Goal: Task Accomplishment & Management: Use online tool/utility

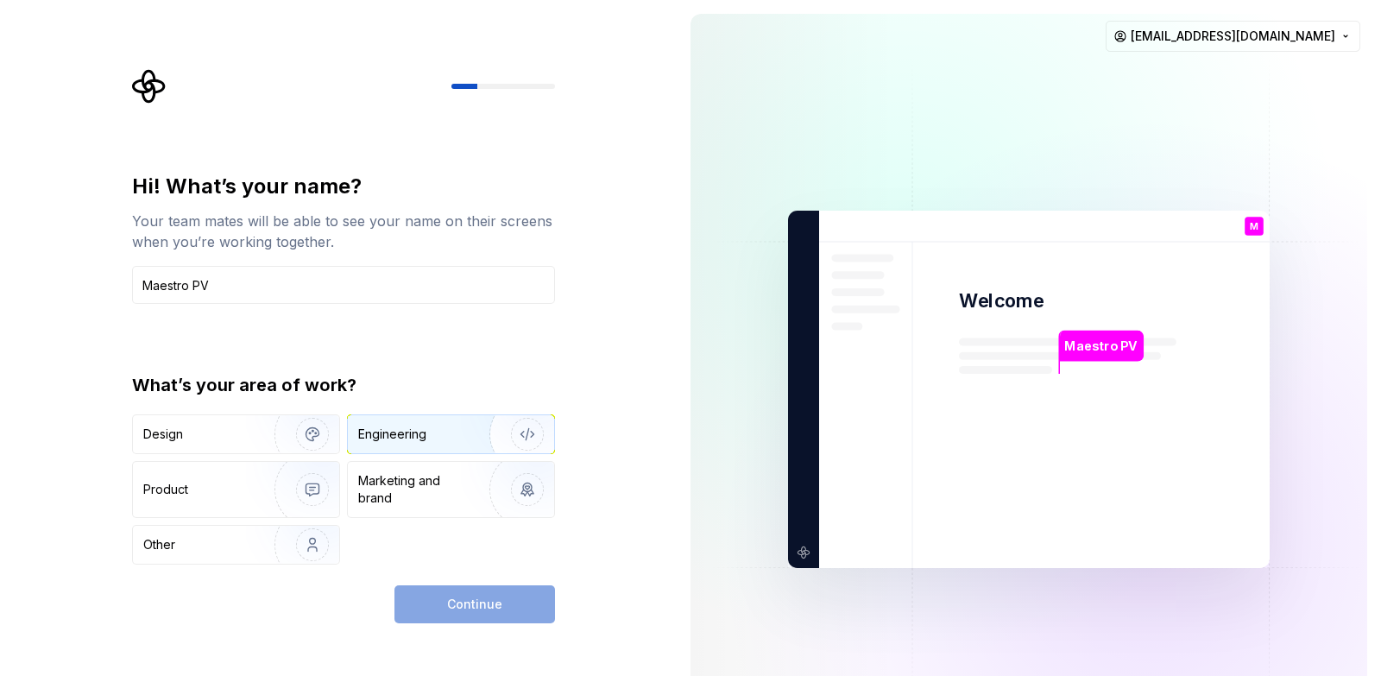
type input "Maestro PV"
click at [396, 438] on div "Engineering" at bounding box center [392, 434] width 68 height 17
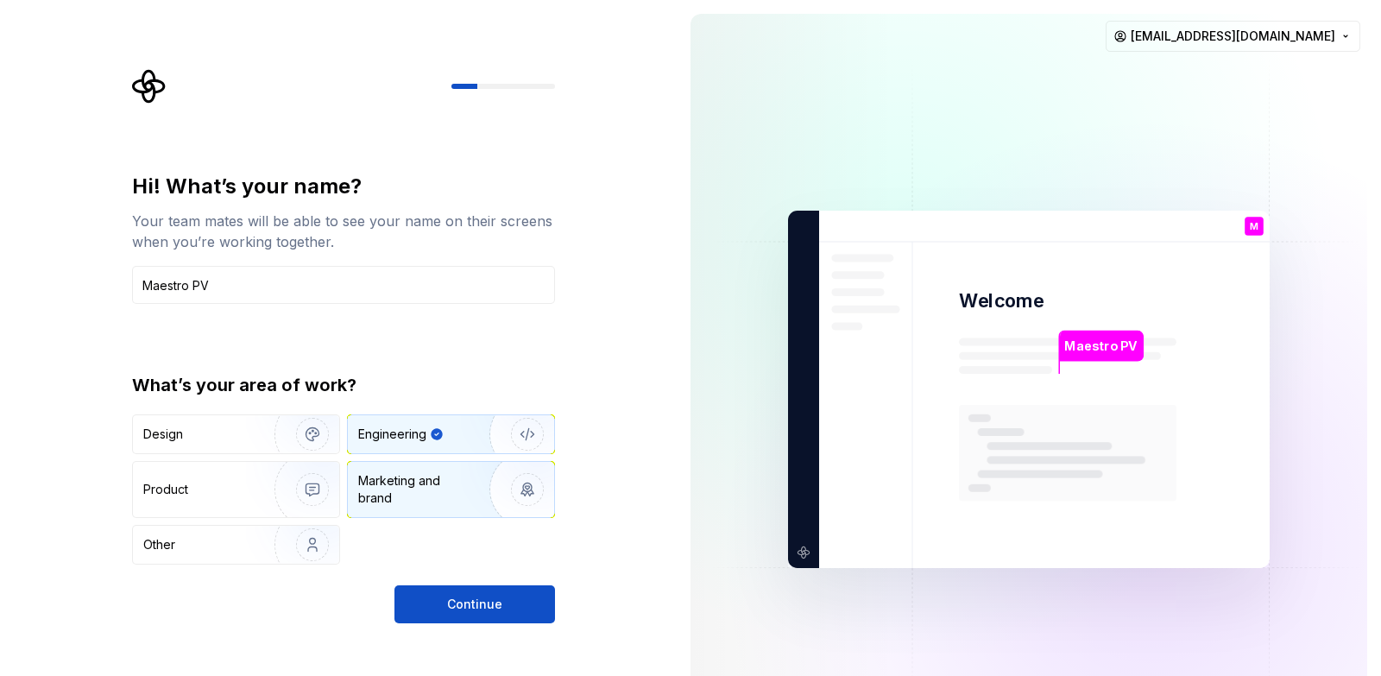
click at [401, 497] on div "Marketing and brand" at bounding box center [416, 489] width 117 height 35
click at [412, 435] on div "Engineering" at bounding box center [392, 434] width 68 height 17
click at [468, 598] on span "Continue" at bounding box center [474, 604] width 55 height 17
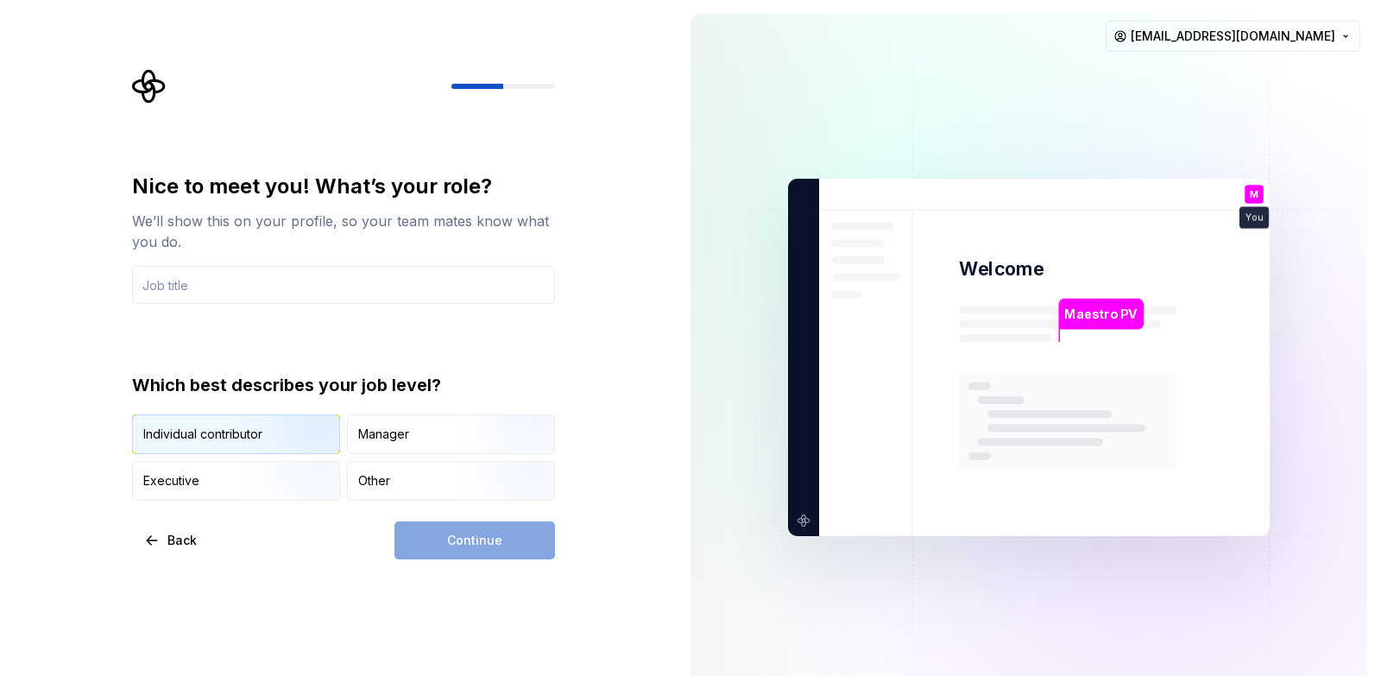
click at [263, 439] on img "button" at bounding box center [298, 456] width 111 height 116
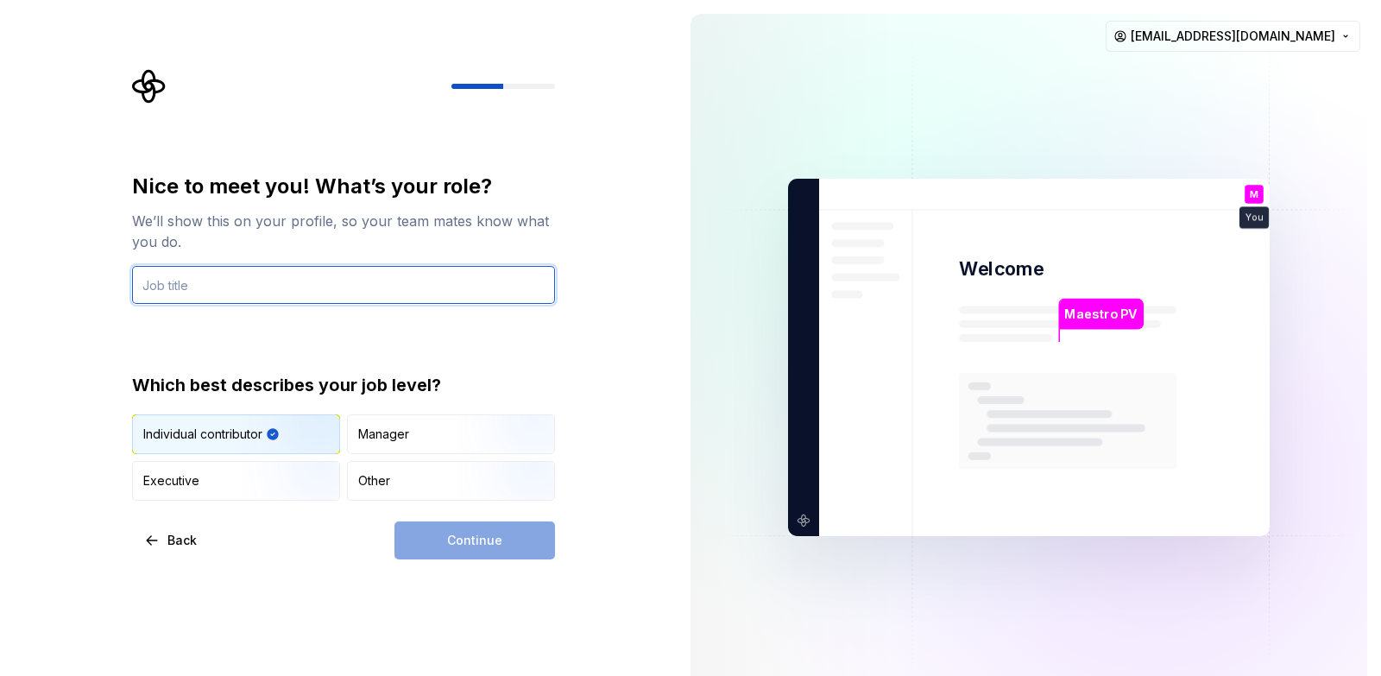
click at [325, 293] on input "text" at bounding box center [343, 285] width 423 height 38
type input "Music"
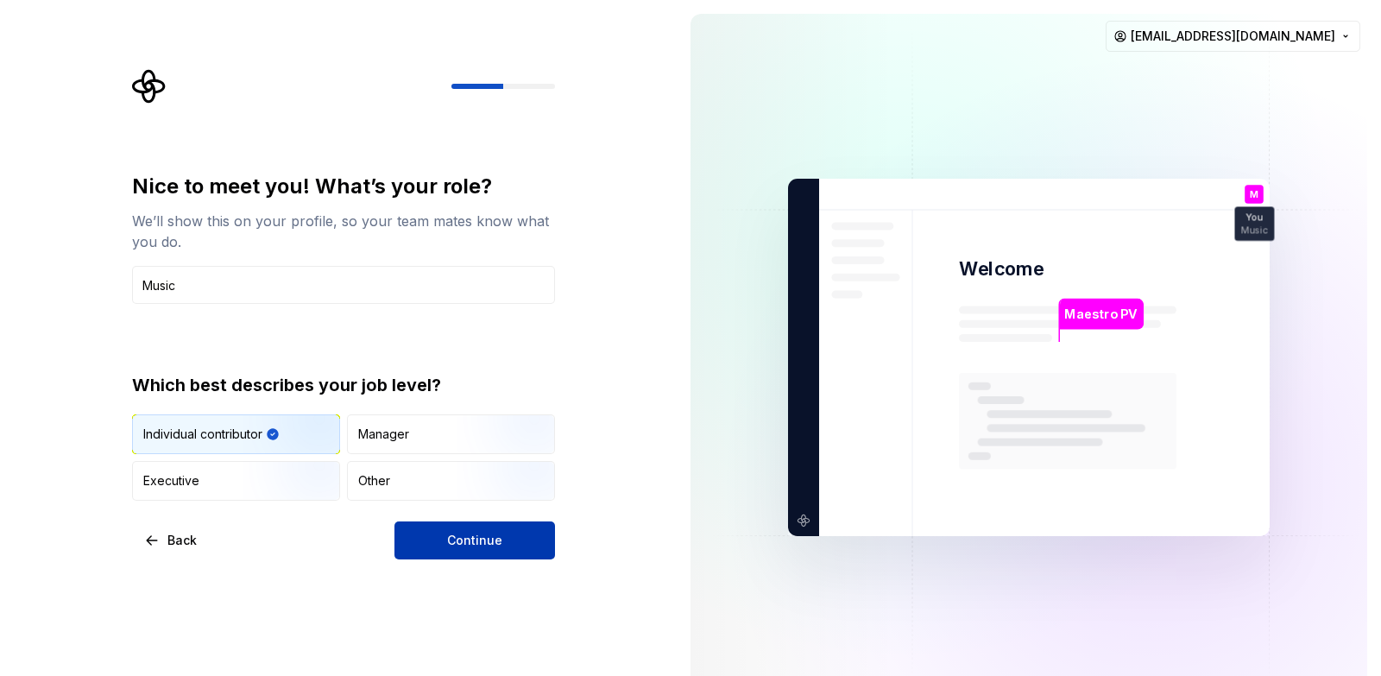
click at [521, 534] on button "Continue" at bounding box center [475, 541] width 161 height 38
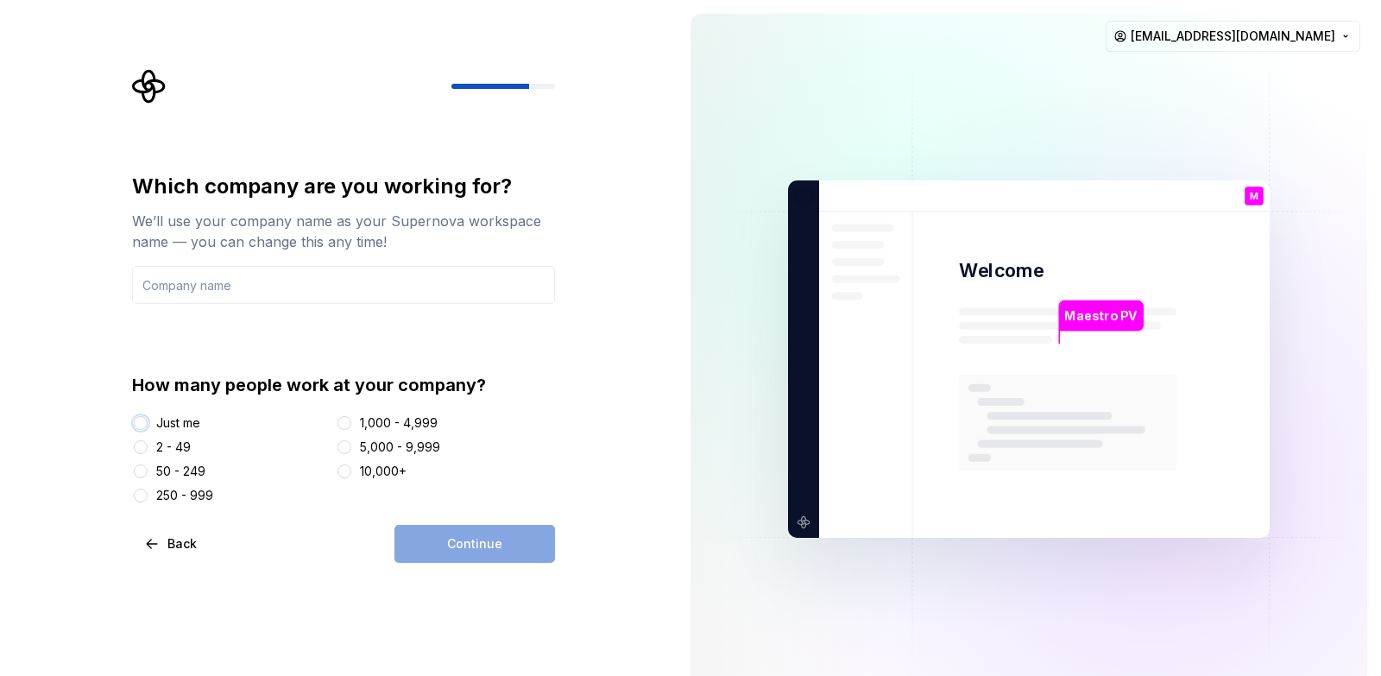
click at [143, 423] on button "Just me" at bounding box center [141, 423] width 14 height 14
click at [297, 279] on input "text" at bounding box center [343, 285] width 423 height 38
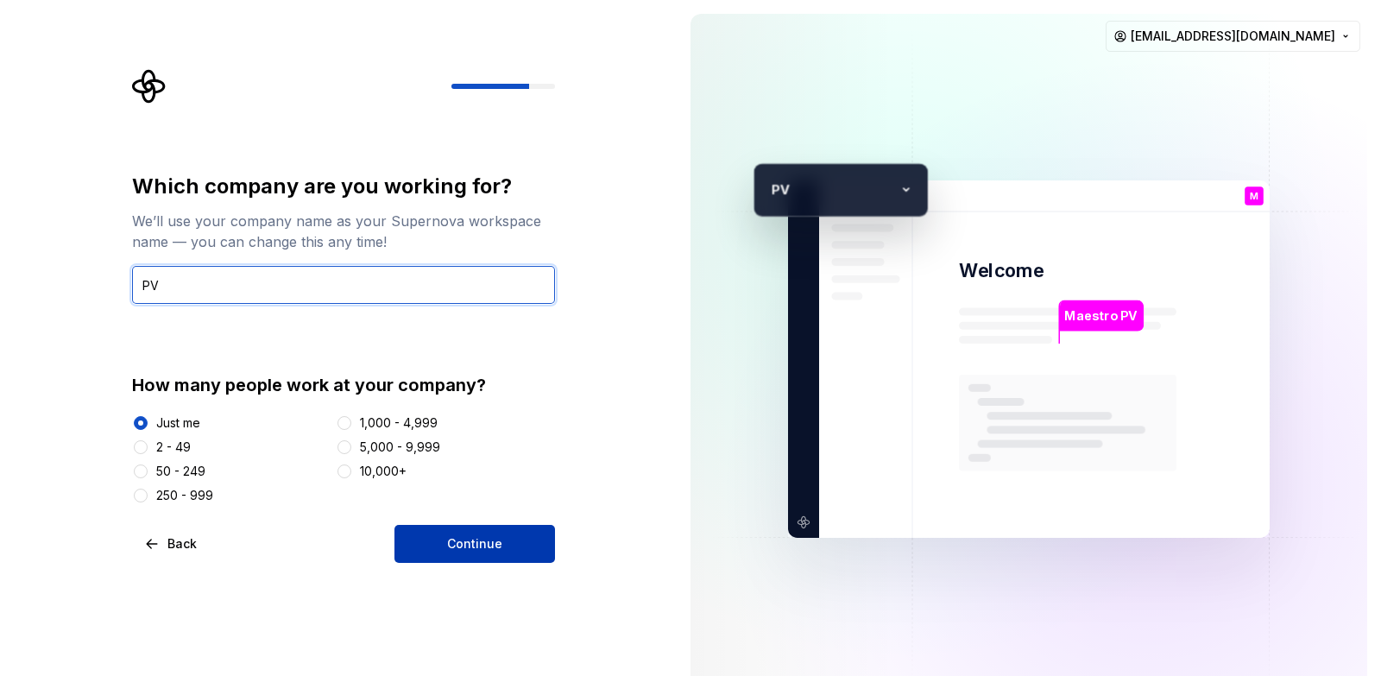
type input "PV"
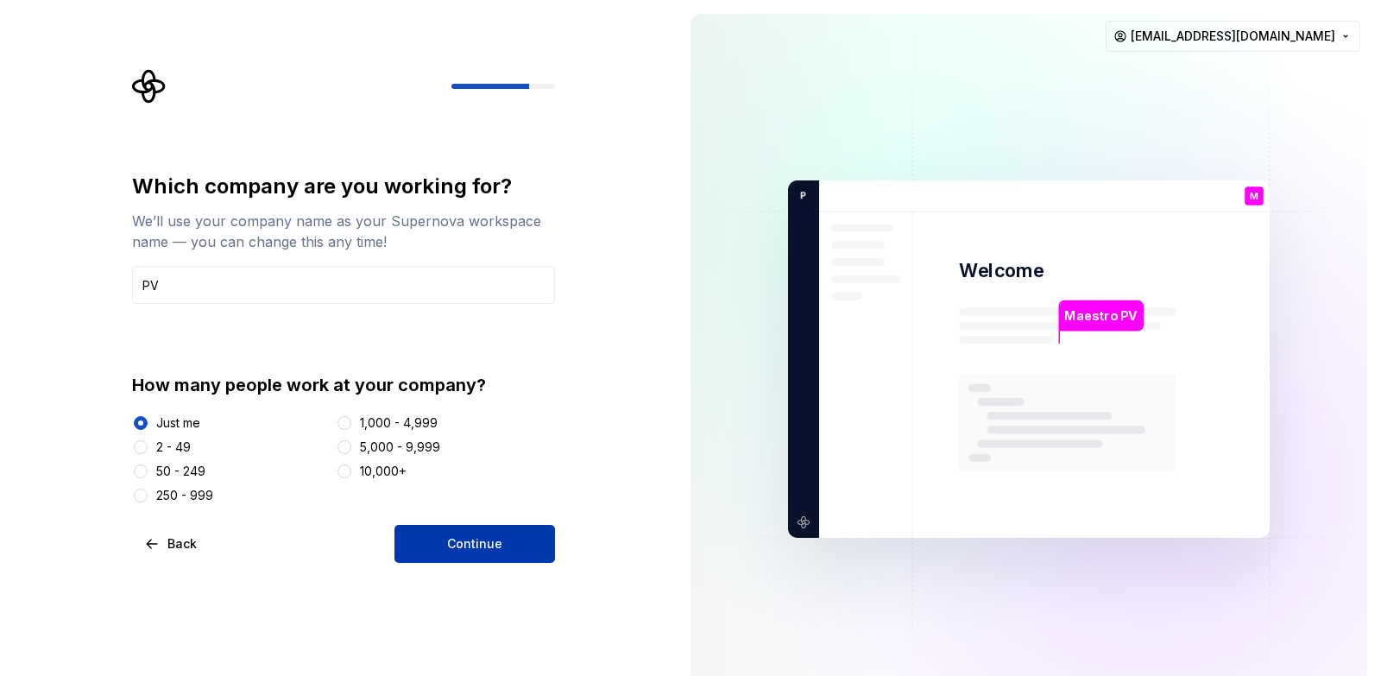
click at [496, 553] on button "Continue" at bounding box center [475, 544] width 161 height 38
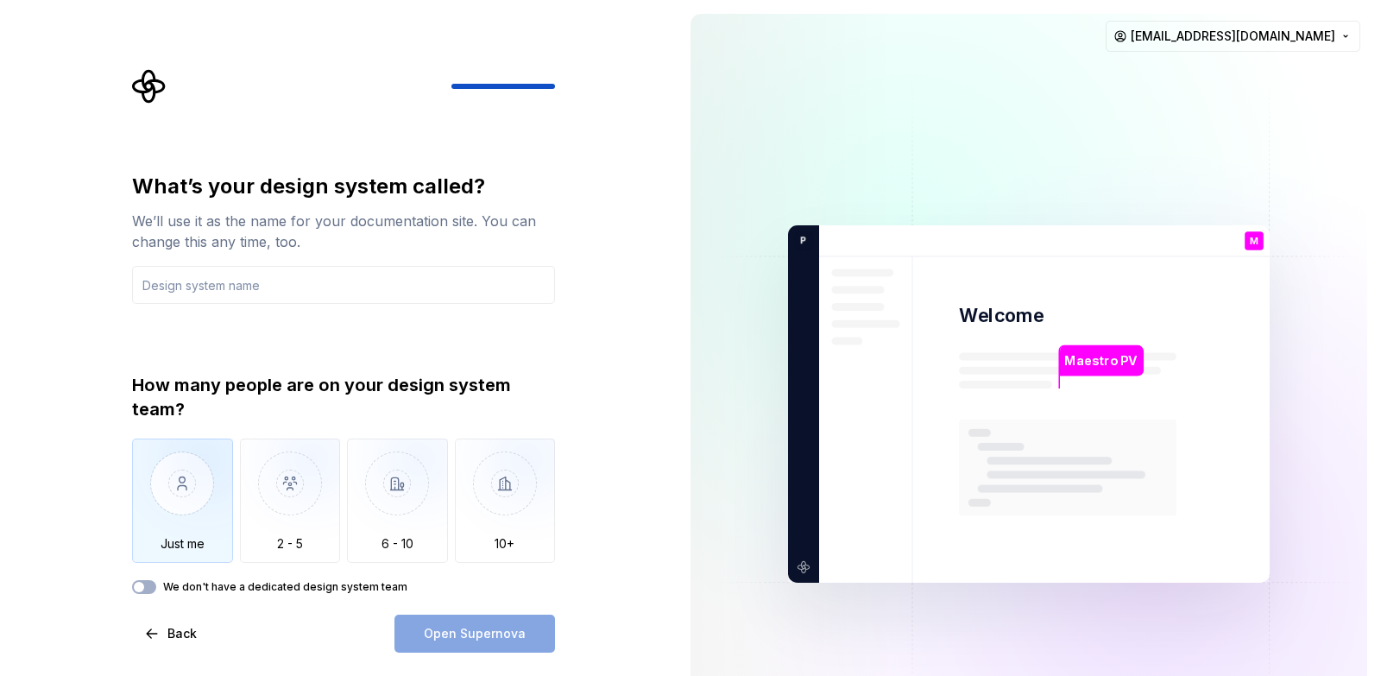
click at [176, 473] on img "button" at bounding box center [182, 497] width 101 height 116
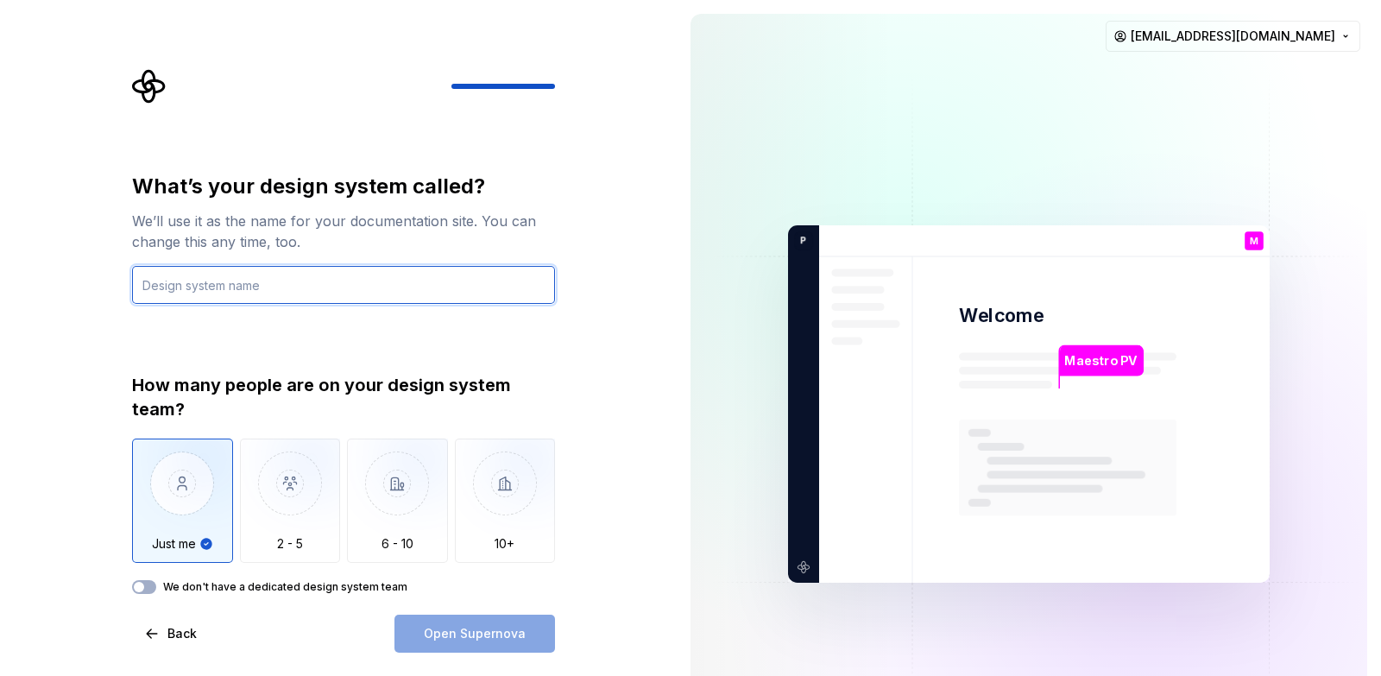
click at [289, 278] on input "text" at bounding box center [343, 285] width 423 height 38
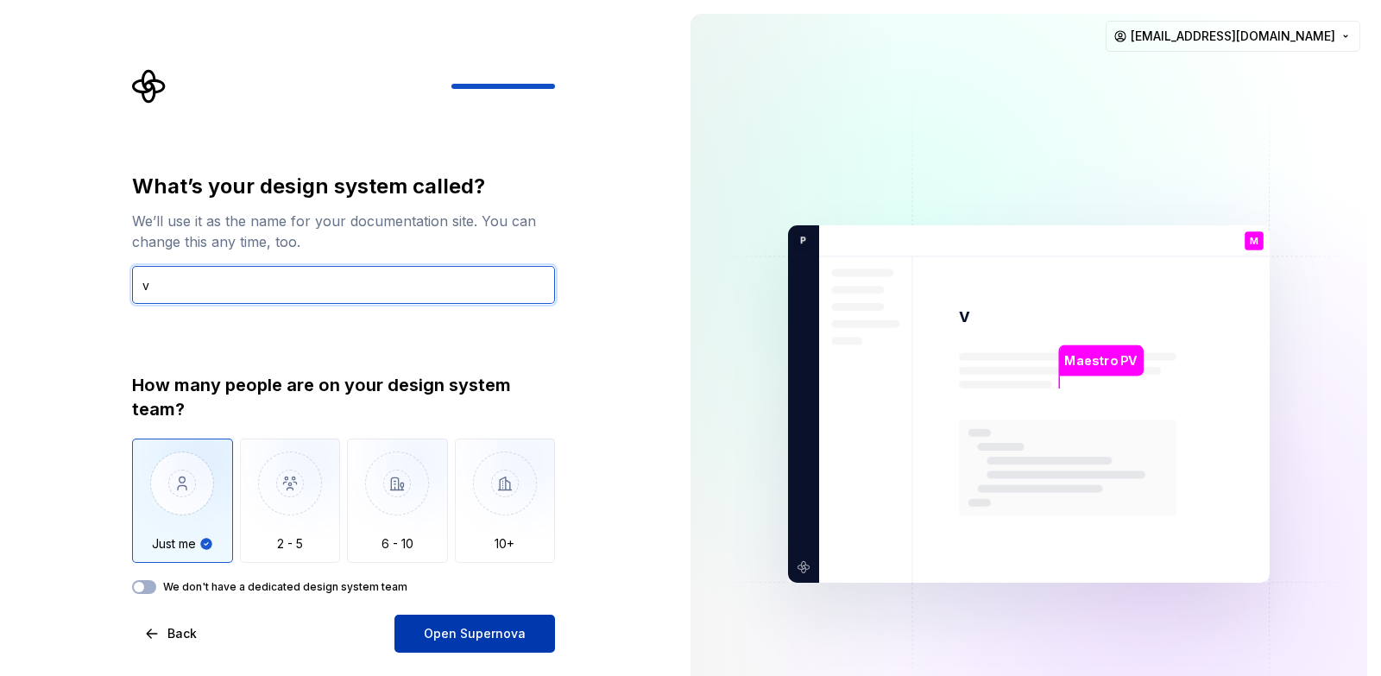
type input "v"
click at [544, 642] on button "Open Supernova" at bounding box center [475, 634] width 161 height 38
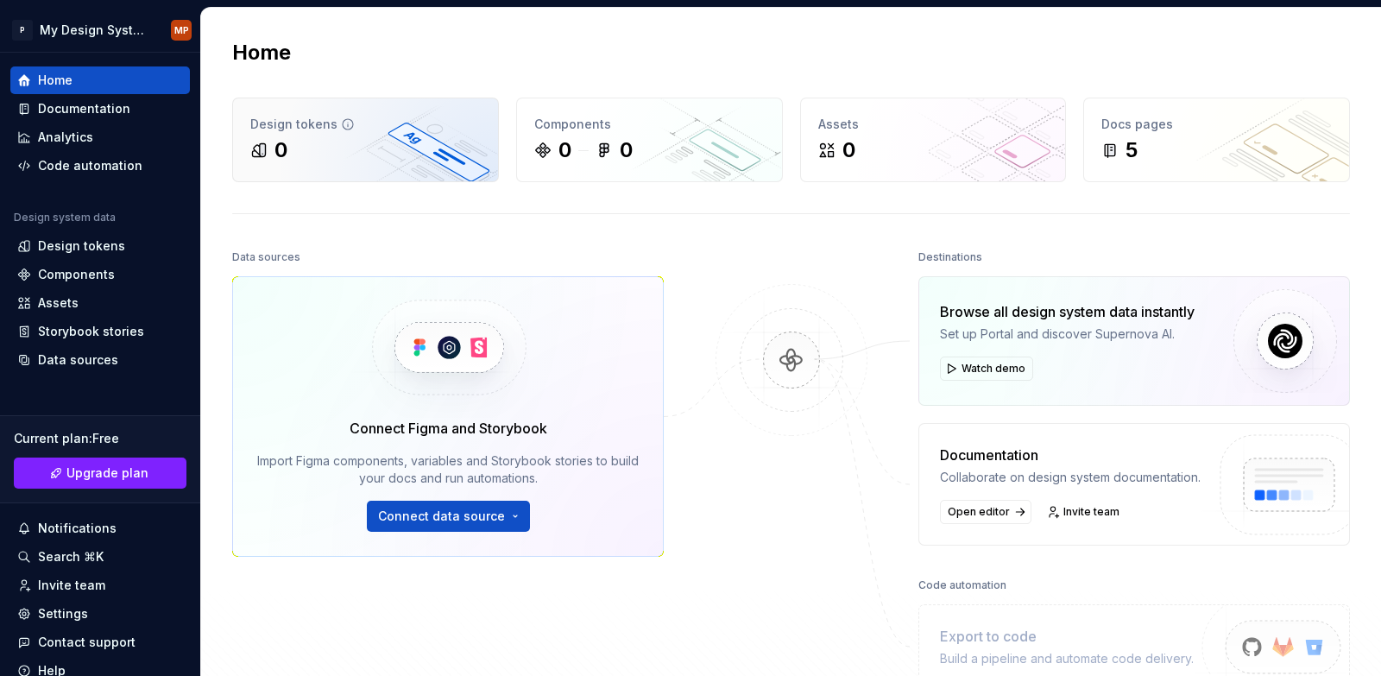
click at [362, 134] on div "Design tokens 0" at bounding box center [365, 139] width 265 height 83
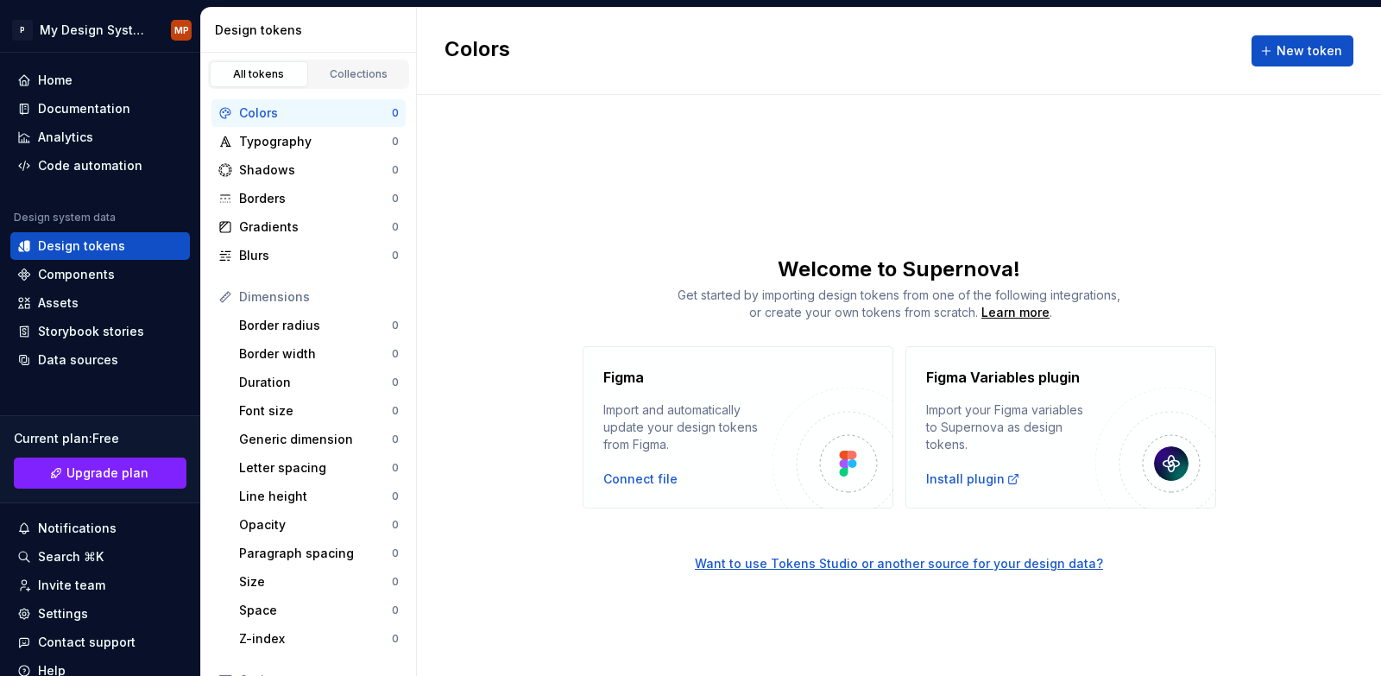
click at [991, 436] on div "Import your Figma variables to Supernova as design tokens." at bounding box center [1010, 427] width 169 height 52
click at [960, 479] on div "Install plugin" at bounding box center [973, 479] width 94 height 17
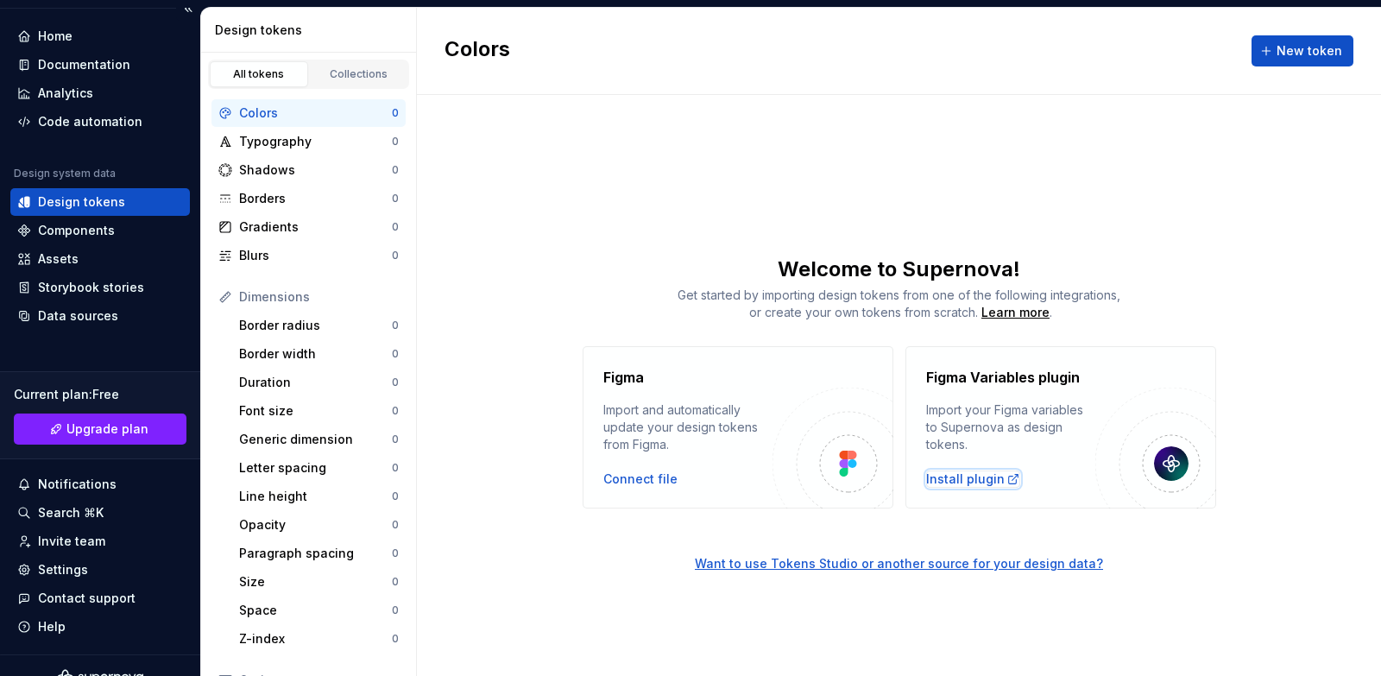
scroll to position [68, 0]
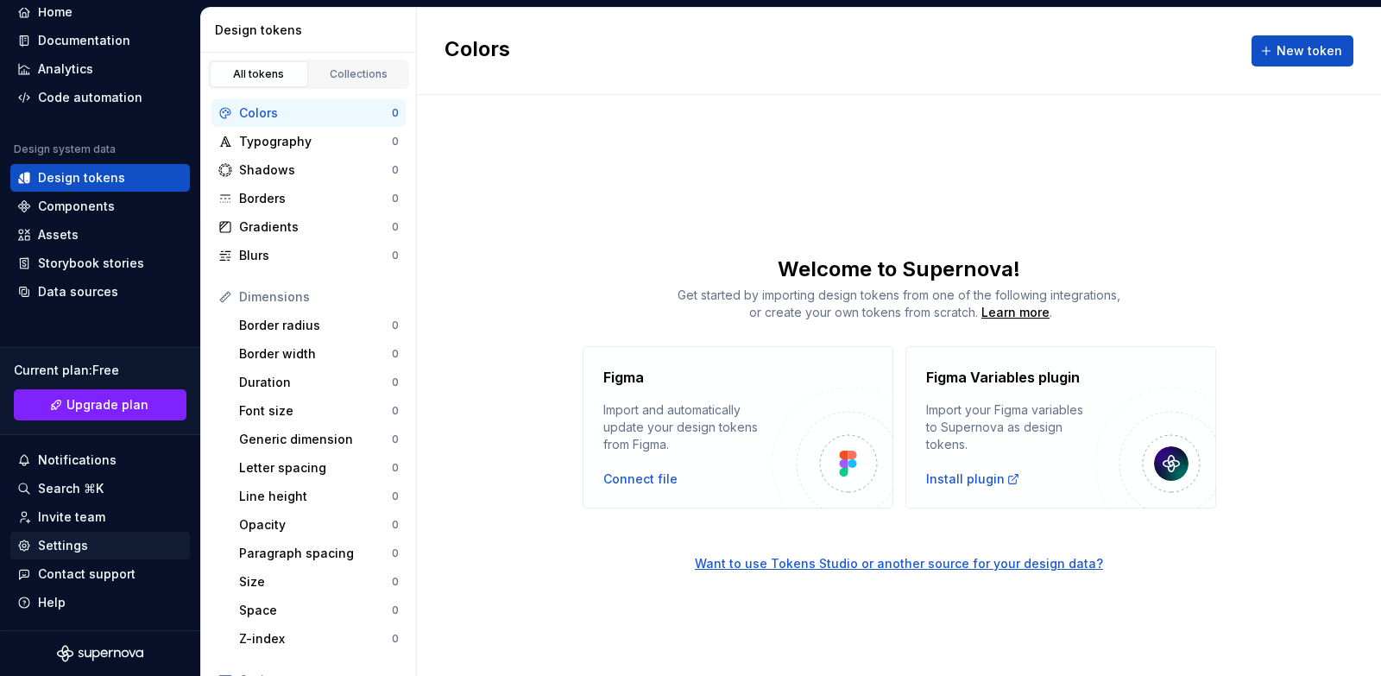
click at [66, 551] on div "Settings" at bounding box center [63, 545] width 50 height 17
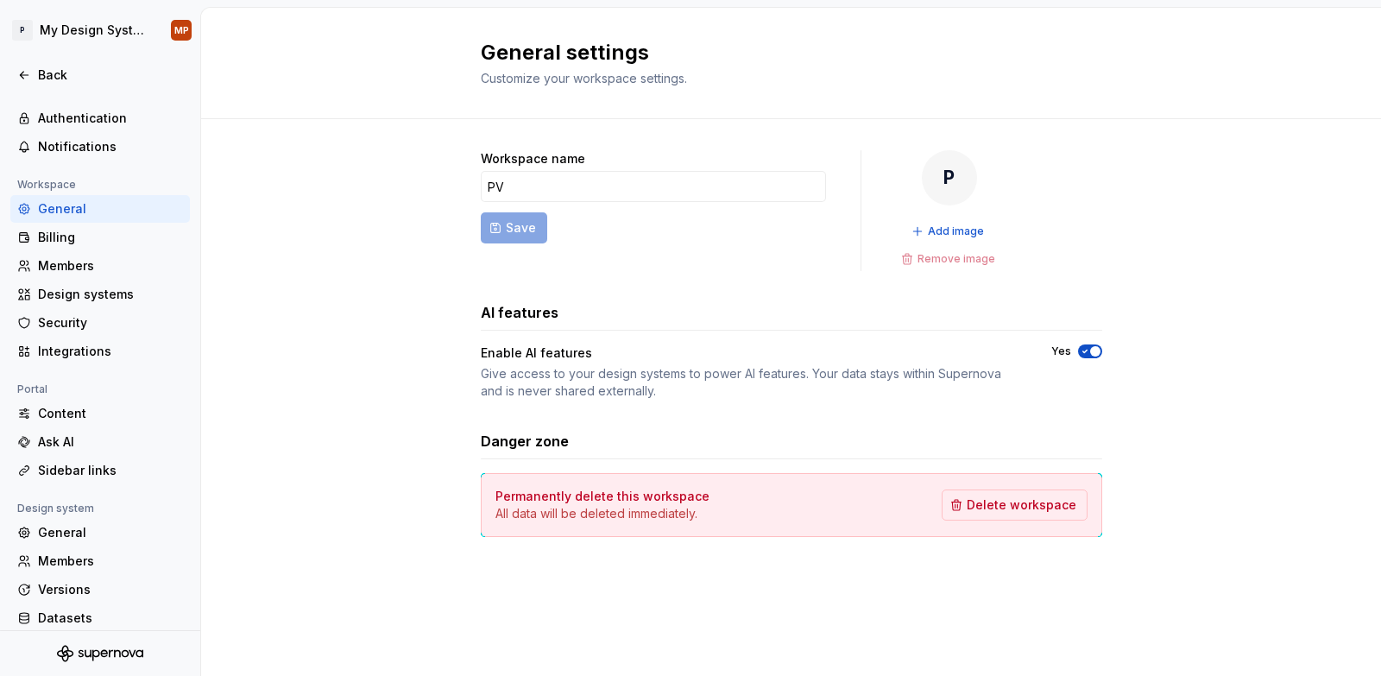
scroll to position [85, 0]
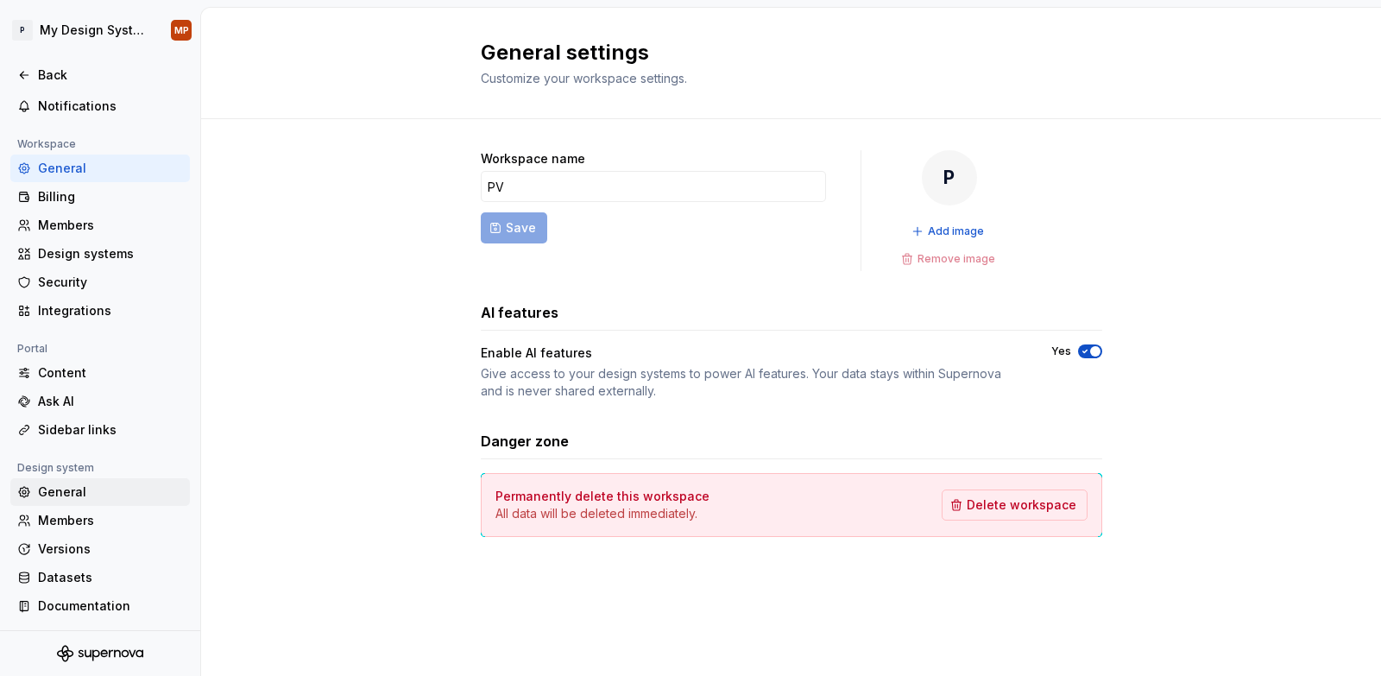
click at [83, 489] on div "General" at bounding box center [110, 492] width 145 height 17
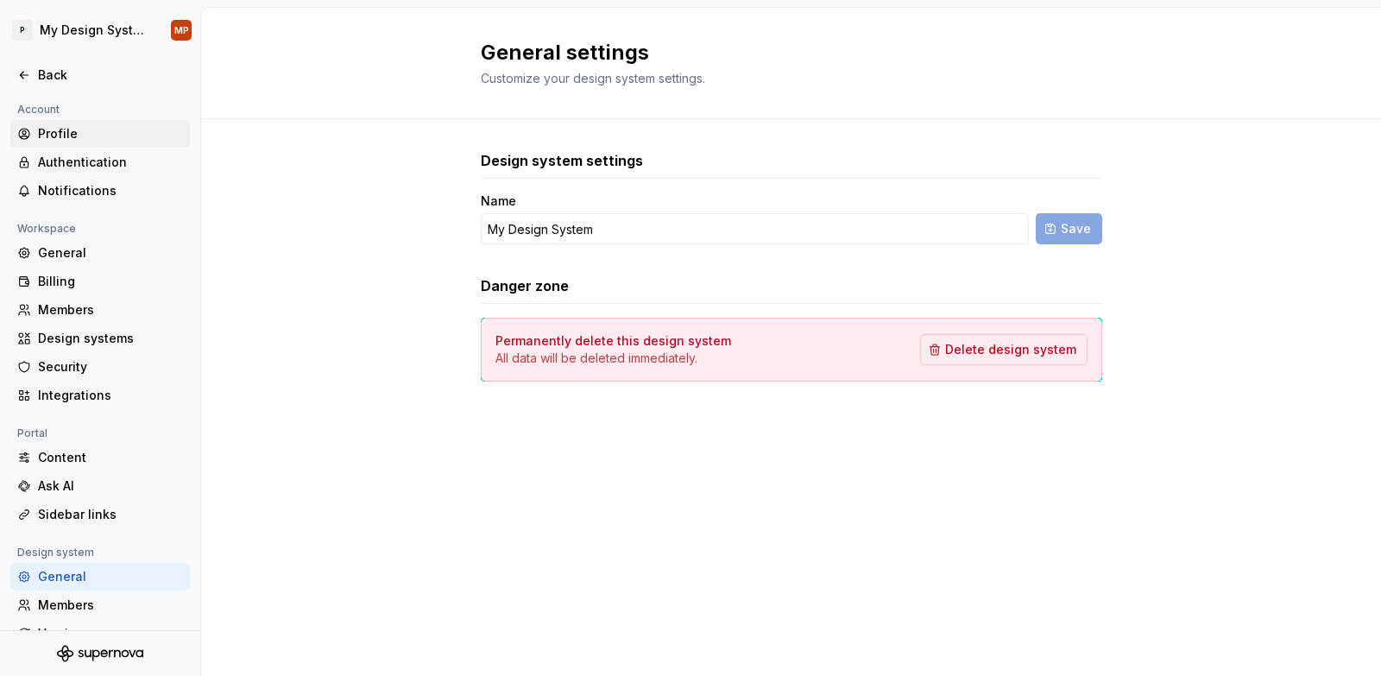
click at [52, 136] on div "Profile" at bounding box center [110, 133] width 145 height 17
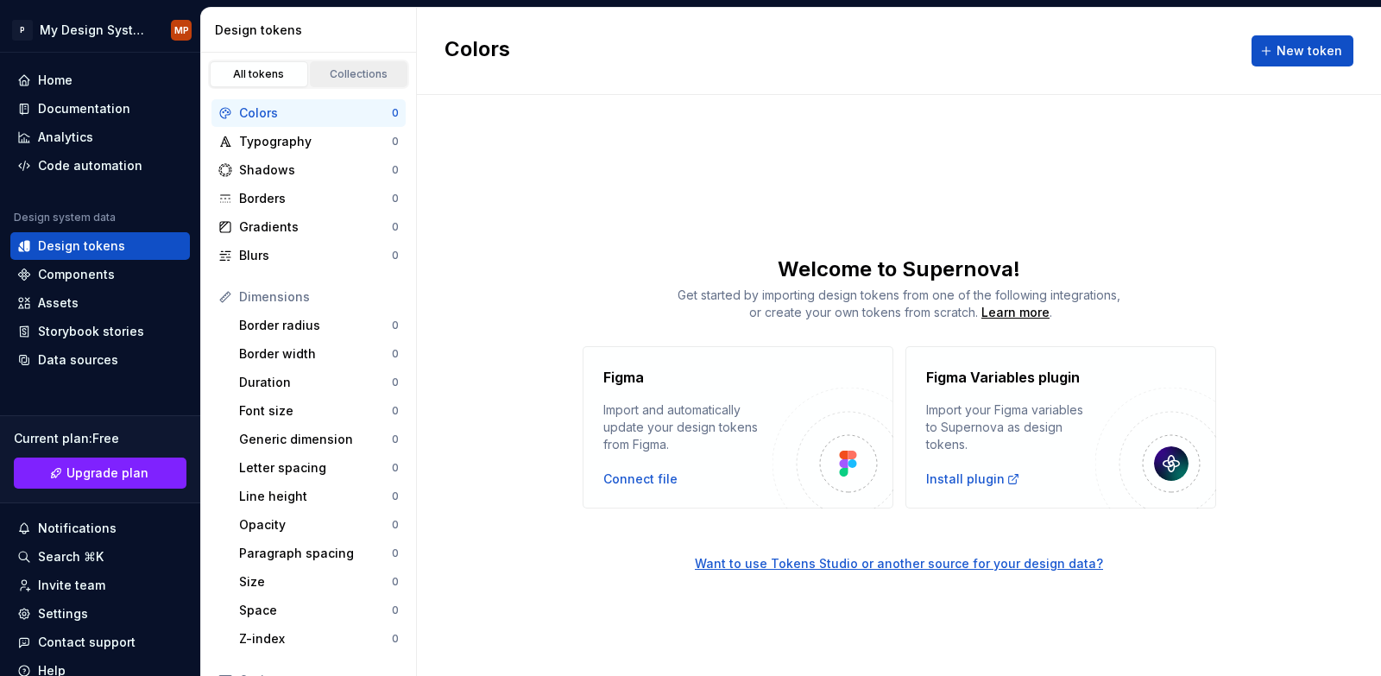
click at [338, 75] on div "Collections" at bounding box center [359, 74] width 86 height 14
